Goal: Transaction & Acquisition: Purchase product/service

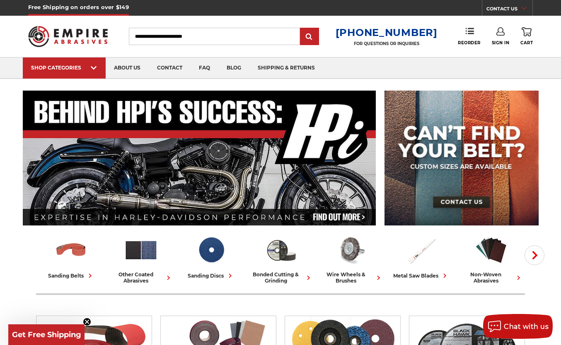
click at [501, 32] on icon at bounding box center [500, 31] width 8 height 8
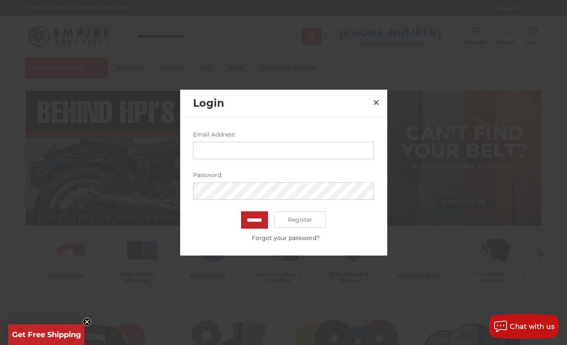
click at [256, 150] on input "Email Address:" at bounding box center [283, 150] width 181 height 17
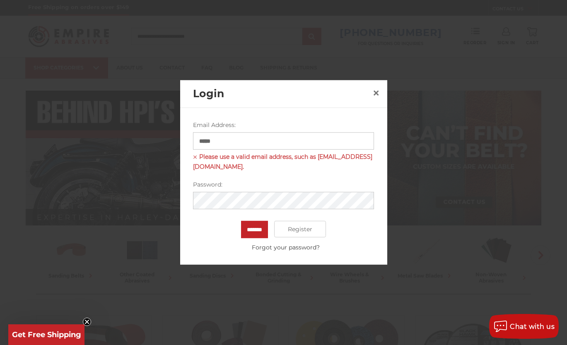
type input "**********"
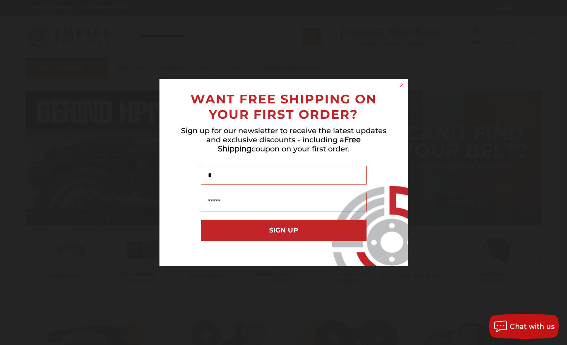
type input "*"
click input "******" at bounding box center [0, 0] width 0 height 0
click at [402, 82] on circle "Close dialog" at bounding box center [402, 86] width 8 height 8
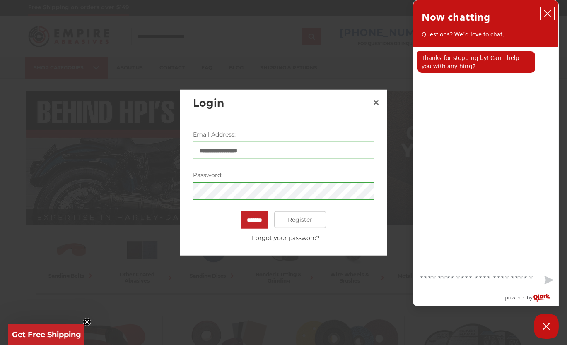
click at [549, 11] on icon "close chatbox" at bounding box center [547, 14] width 8 height 8
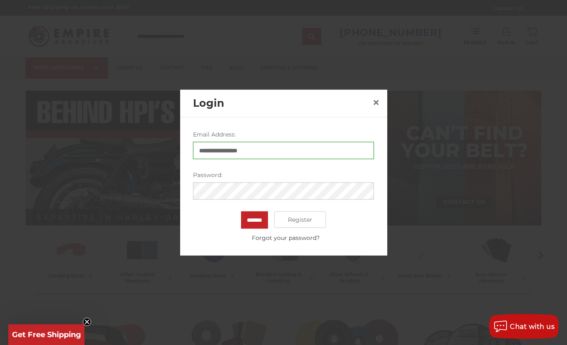
click at [180, 194] on div "**********" at bounding box center [283, 186] width 207 height 138
click at [241, 212] on input "*******" at bounding box center [254, 220] width 27 height 17
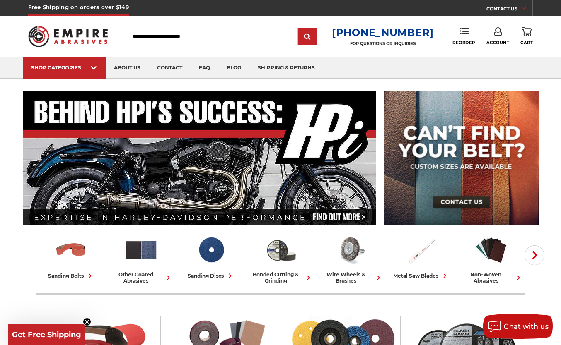
click at [495, 41] on span "Account" at bounding box center [497, 42] width 23 height 5
click at [418, 54] on div "Toggle menu Menu Search 1-800-816-3824 FOR QUESTIONS OR INQUIRIES Phone Reorder…" at bounding box center [280, 36] width 505 height 41
click at [463, 43] on span "Reorder" at bounding box center [463, 42] width 23 height 5
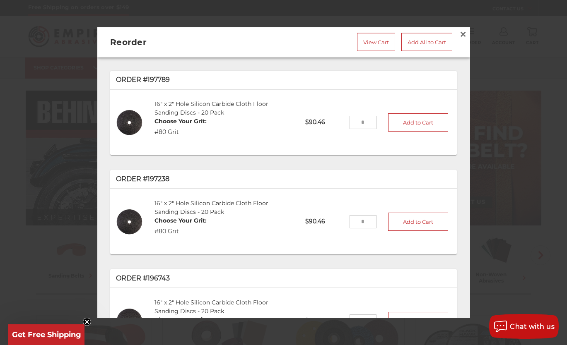
click at [355, 118] on input "tel" at bounding box center [363, 122] width 27 height 13
type input "*"
click at [414, 121] on button "Add to Cart" at bounding box center [418, 122] width 60 height 18
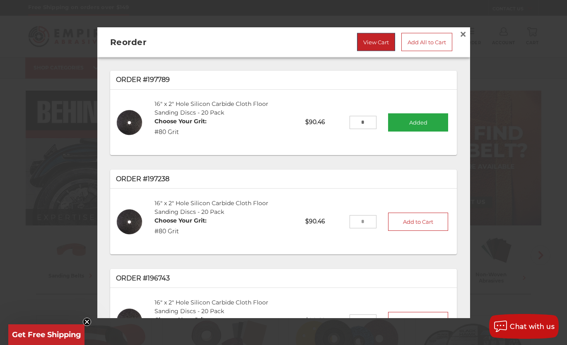
click at [374, 42] on link "View Cart" at bounding box center [376, 42] width 38 height 18
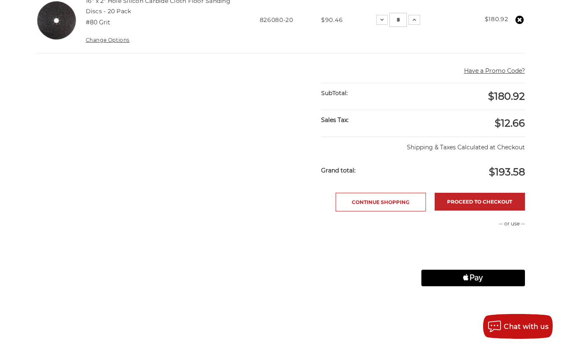
scroll to position [331, 0]
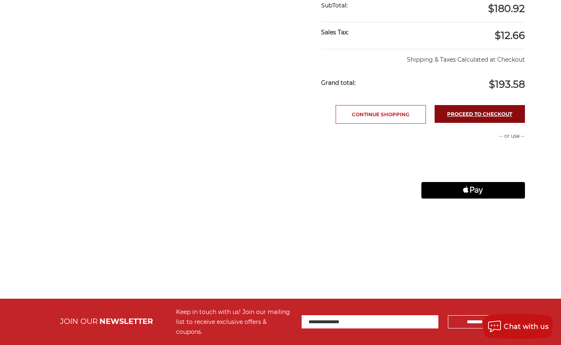
click at [482, 113] on link "Proceed to checkout" at bounding box center [480, 114] width 90 height 18
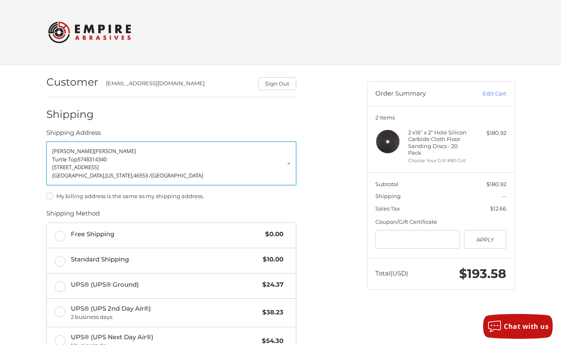
click at [288, 163] on link "[PERSON_NAME] Top 5748314340 [STREET_ADDRESS][US_STATE]" at bounding box center [171, 164] width 250 height 44
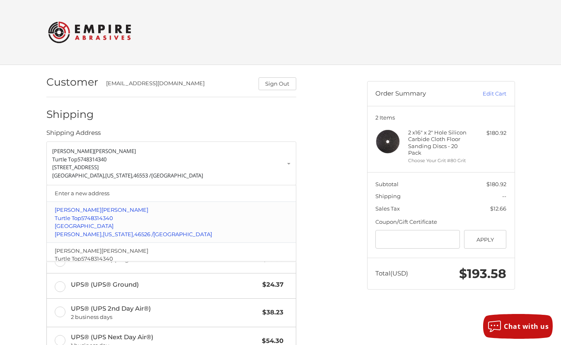
click at [116, 221] on p "Turtle Top 5748314340" at bounding box center [171, 219] width 233 height 8
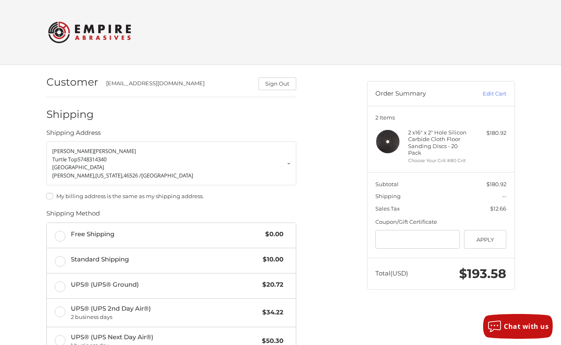
click at [48, 198] on label "My billing address is the same as my shipping address." at bounding box center [171, 196] width 250 height 7
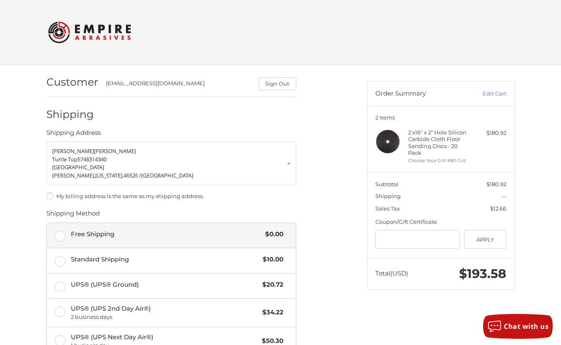
click at [62, 236] on label "Free Shipping $0.00" at bounding box center [171, 235] width 249 height 25
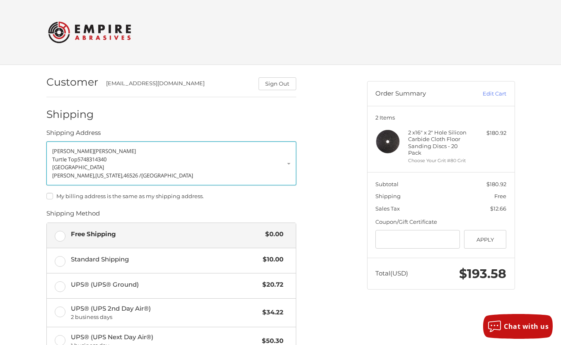
click at [287, 162] on p "Turtle Top 5748314340" at bounding box center [171, 160] width 238 height 8
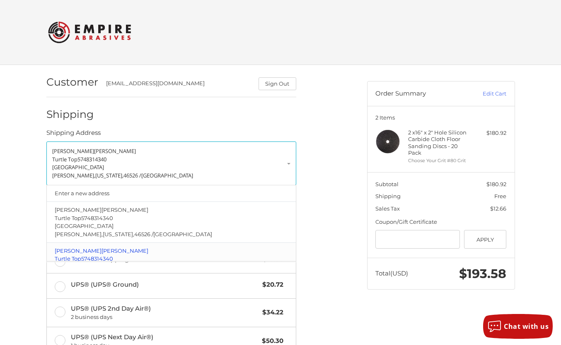
click at [101, 251] on span "David" at bounding box center [124, 251] width 47 height 7
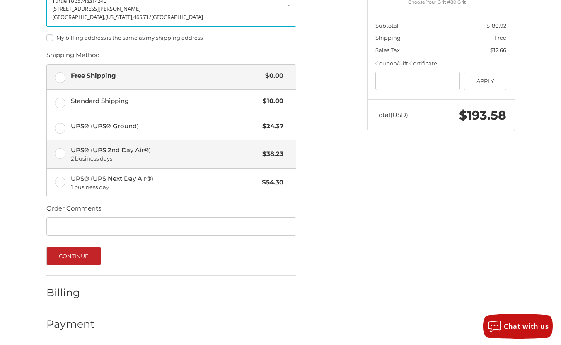
scroll to position [160, 0]
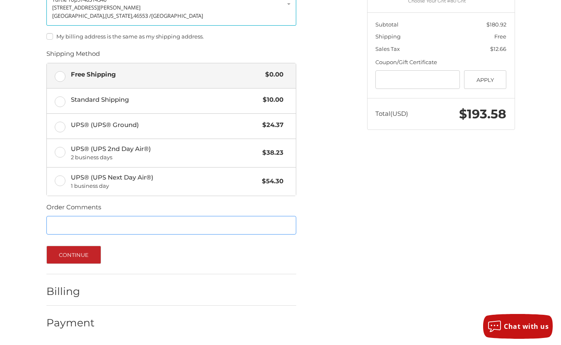
click at [68, 222] on input "Order Comments" at bounding box center [171, 225] width 250 height 19
type input "*"
type input "*******"
click at [65, 255] on button "Continue" at bounding box center [73, 255] width 55 height 18
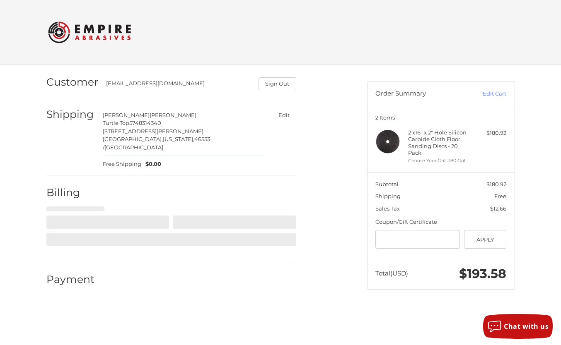
scroll to position [0, 0]
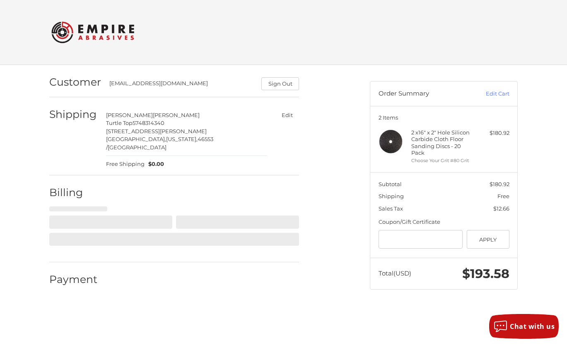
select select "**"
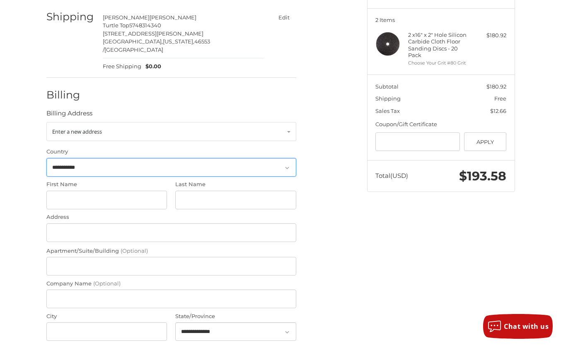
scroll to position [98, 0]
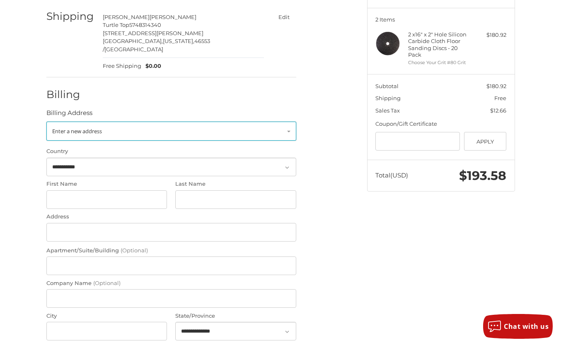
click at [201, 122] on link "Enter a new address" at bounding box center [171, 131] width 250 height 19
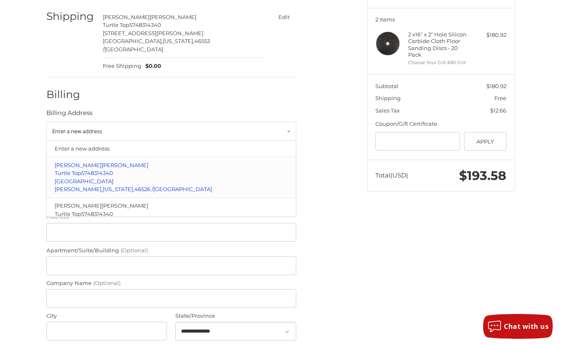
click at [82, 178] on p "1607 S Main Steet" at bounding box center [171, 182] width 233 height 8
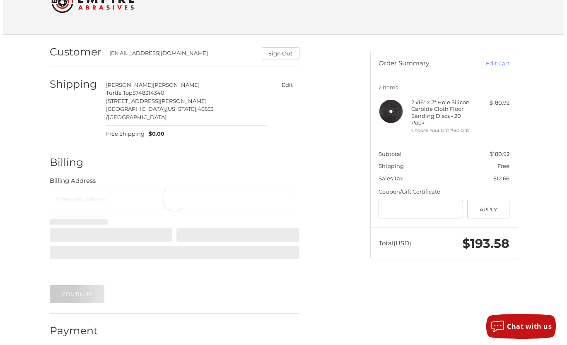
scroll to position [0, 0]
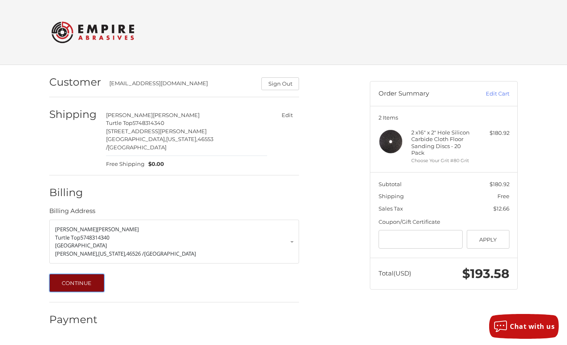
click at [78, 277] on button "Continue" at bounding box center [76, 283] width 55 height 18
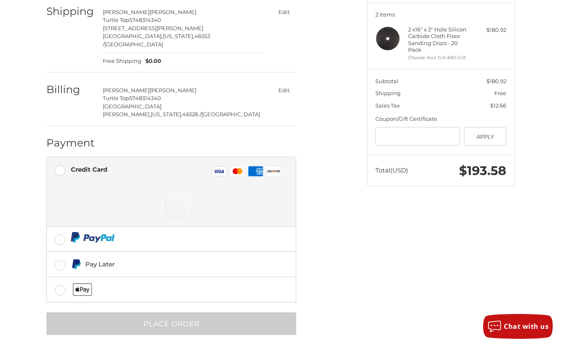
scroll to position [104, 0]
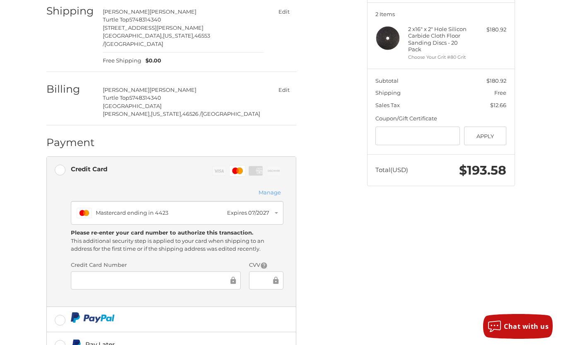
click at [393, 254] on div "Customer jend@turtletop.com Sign Out Shipping Jen David Turtle Top 5748314340 2…" at bounding box center [280, 203] width 497 height 485
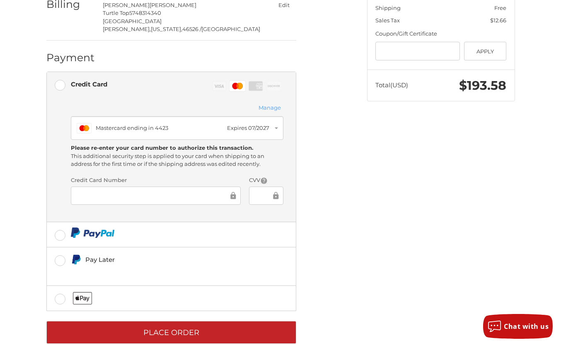
scroll to position [197, 0]
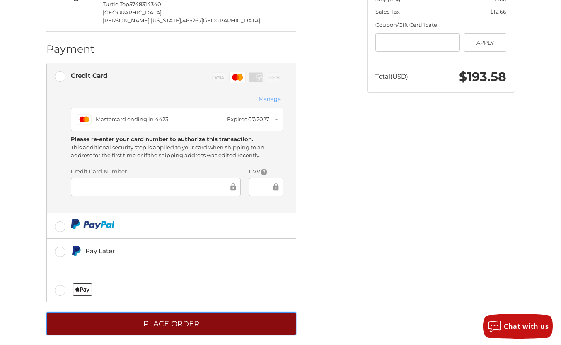
click at [188, 313] on button "Place Order" at bounding box center [171, 324] width 250 height 23
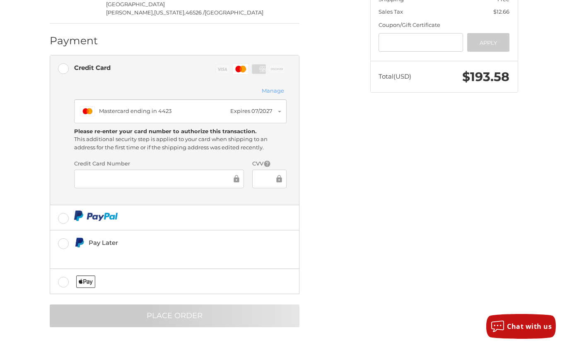
scroll to position [0, 0]
